Goal: Task Accomplishment & Management: Manage account settings

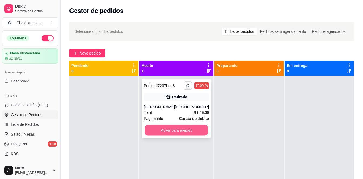
click at [179, 131] on button "Mover para preparo" at bounding box center [176, 130] width 63 height 11
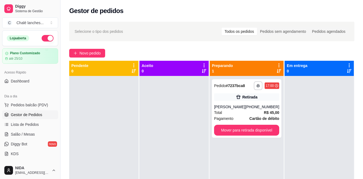
click at [347, 151] on div at bounding box center [319, 165] width 69 height 179
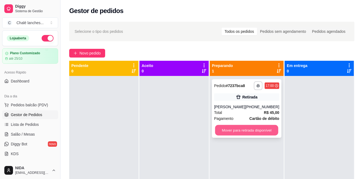
click at [246, 129] on button "Mover para retirada disponível" at bounding box center [246, 130] width 63 height 11
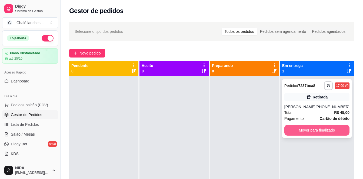
click at [314, 128] on button "Mover para finalizado" at bounding box center [317, 129] width 65 height 11
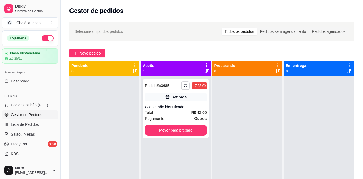
click at [226, 121] on div at bounding box center [247, 165] width 70 height 179
click at [180, 99] on div "Retirada" at bounding box center [179, 96] width 15 height 5
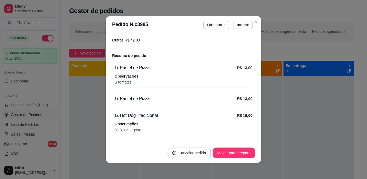
scroll to position [97, 0]
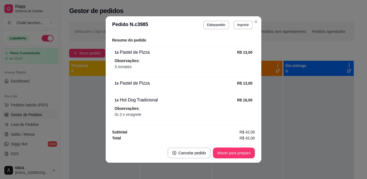
click at [175, 101] on div "1 x Hot Dog Tradicional" at bounding box center [176, 100] width 123 height 6
click at [175, 99] on div "1 x Hot Dog Tradicional" at bounding box center [176, 100] width 123 height 6
click at [219, 22] on button "Editar pedido" at bounding box center [216, 25] width 26 height 9
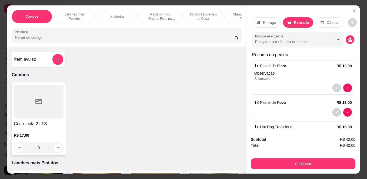
click at [281, 124] on span "Hot Dog Tradicional" at bounding box center [276, 126] width 33 height 4
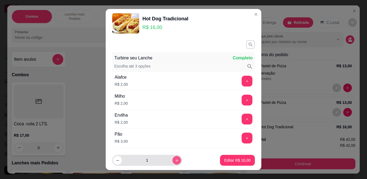
click at [175, 160] on icon "increase-product-quantity" at bounding box center [177, 160] width 4 height 4
type input "3"
click at [239, 158] on p "Editar R$ 48,00" at bounding box center [238, 159] width 26 height 5
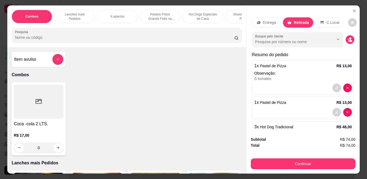
click at [298, 20] on p "Retirada" at bounding box center [301, 22] width 15 height 5
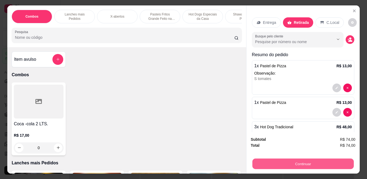
click at [310, 162] on button "Continuar" at bounding box center [303, 163] width 101 height 11
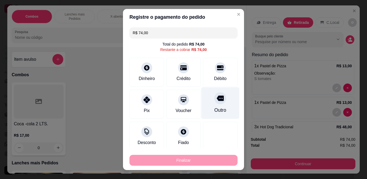
click at [217, 96] on icon at bounding box center [220, 98] width 7 height 5
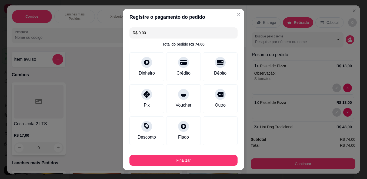
type input "R$ 0,00"
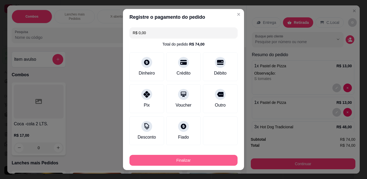
click at [193, 162] on button "Finalizar" at bounding box center [184, 159] width 108 height 11
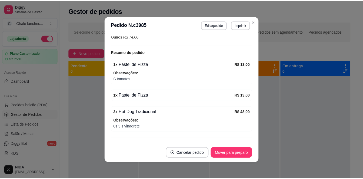
scroll to position [108, 0]
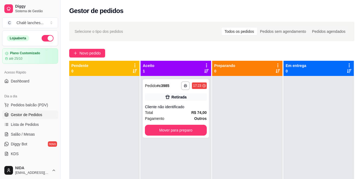
click at [255, 18] on div "**********" at bounding box center [212, 131] width 303 height 227
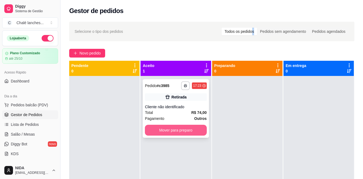
click at [157, 126] on button "Mover para preparo" at bounding box center [176, 129] width 62 height 11
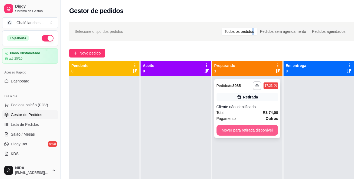
click at [235, 127] on button "Mover para retirada disponível" at bounding box center [248, 129] width 62 height 11
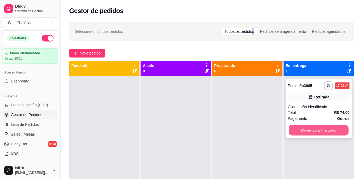
click at [301, 131] on button "Mover para finalizado" at bounding box center [319, 130] width 60 height 11
